Goal: Task Accomplishment & Management: Manage account settings

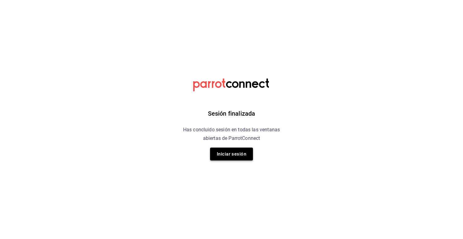
click at [224, 159] on button "Iniciar sesión" at bounding box center [231, 153] width 43 height 13
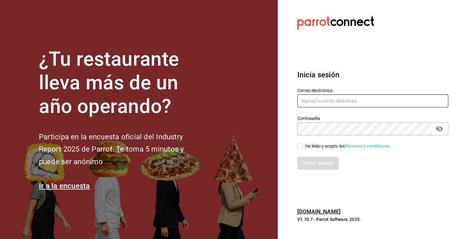
click at [327, 96] on input "text" at bounding box center [372, 100] width 151 height 13
type input "[PERSON_NAME][EMAIL_ADDRESS][PERSON_NAME][DOMAIN_NAME]"
click at [298, 148] on label "He leído y acepto los Términos y condiciones." at bounding box center [344, 146] width 94 height 6
click at [298, 148] on input "He leído y acepto los Términos y condiciones." at bounding box center [300, 146] width 6 height 6
checkbox input "true"
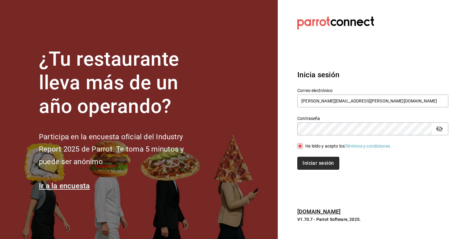
click at [310, 161] on button "Iniciar sesión" at bounding box center [318, 162] width 42 height 13
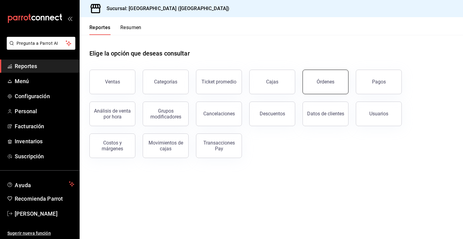
click at [337, 79] on button "Órdenes" at bounding box center [325, 81] width 46 height 24
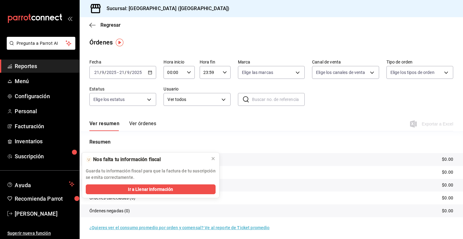
click at [53, 67] on span "Reportes" at bounding box center [45, 66] width 60 height 8
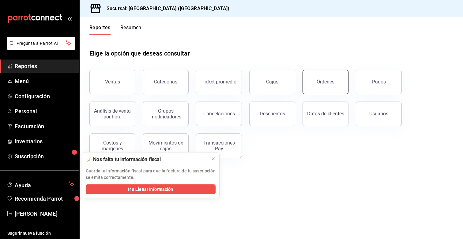
click at [321, 89] on button "Órdenes" at bounding box center [325, 81] width 46 height 24
